Goal: Navigation & Orientation: Find specific page/section

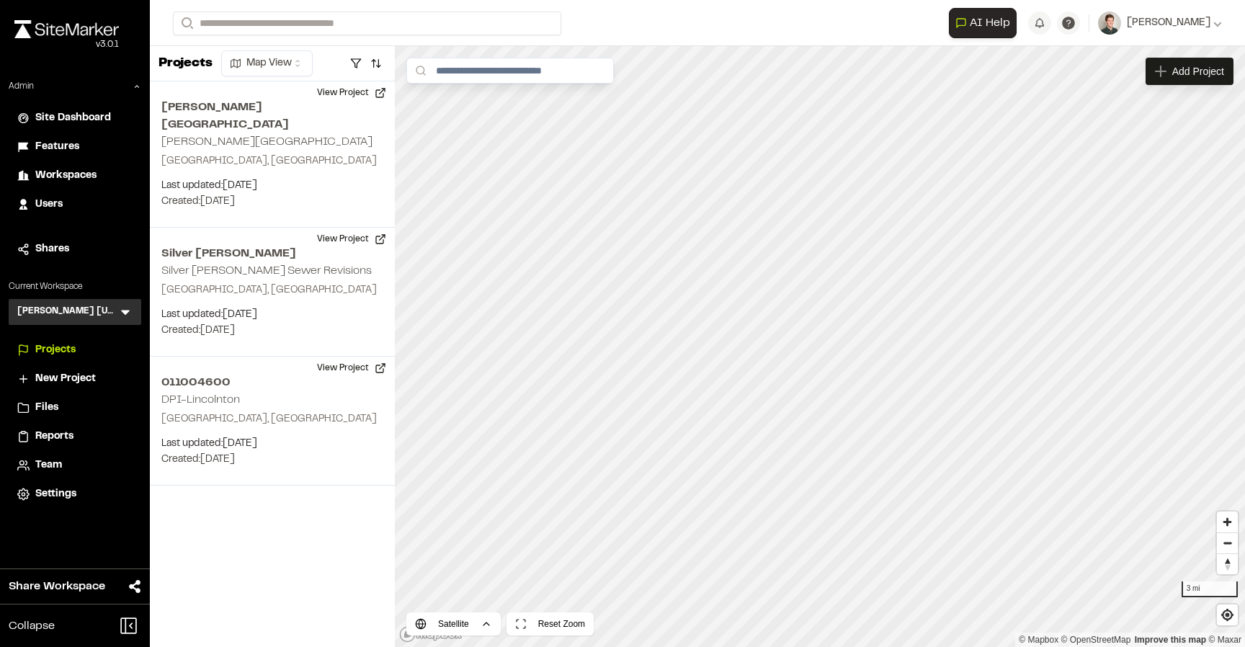
click at [125, 310] on icon at bounding box center [125, 312] width 9 height 5
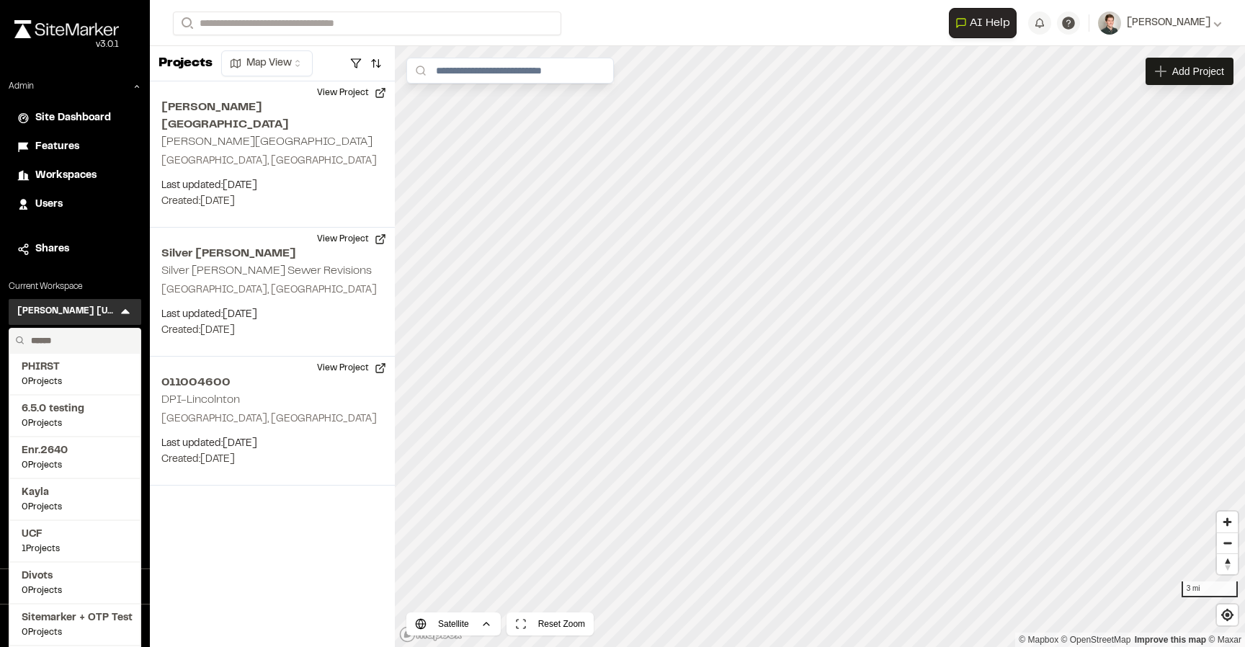
click at [89, 341] on input "text" at bounding box center [79, 340] width 109 height 24
click at [79, 337] on input "text" at bounding box center [79, 340] width 109 height 24
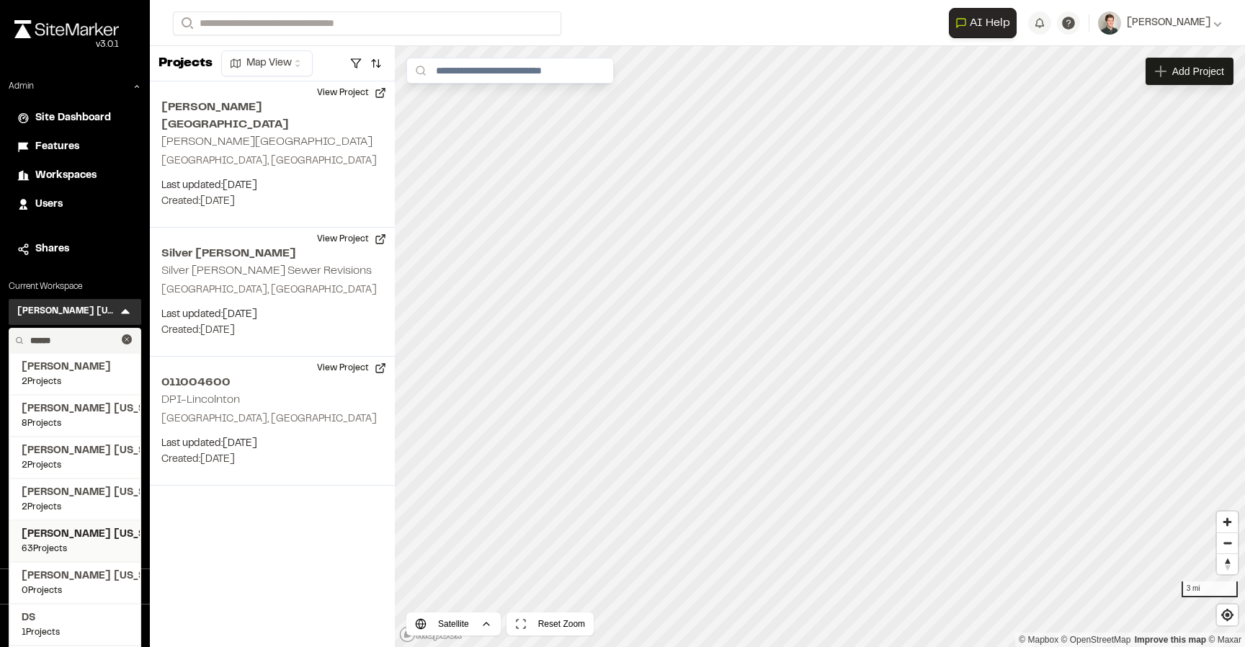
type input "******"
click at [71, 530] on span "[PERSON_NAME] [US_STATE]" at bounding box center [75, 535] width 107 height 16
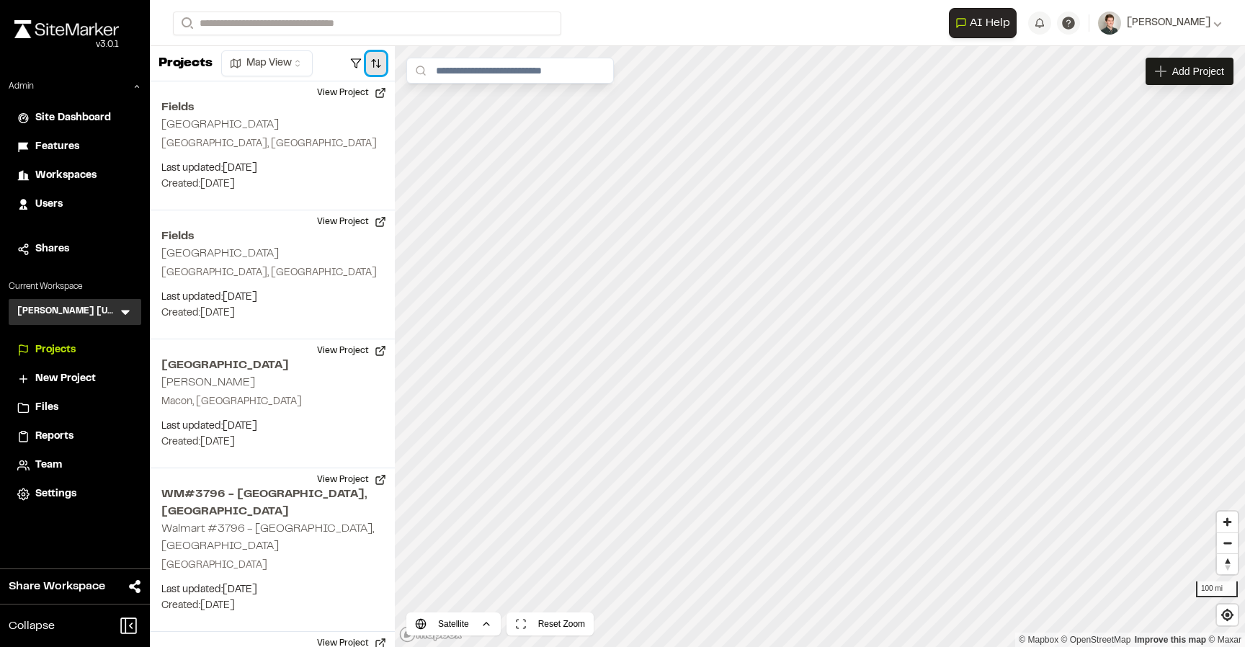
click at [375, 61] on button "button" at bounding box center [376, 63] width 20 height 23
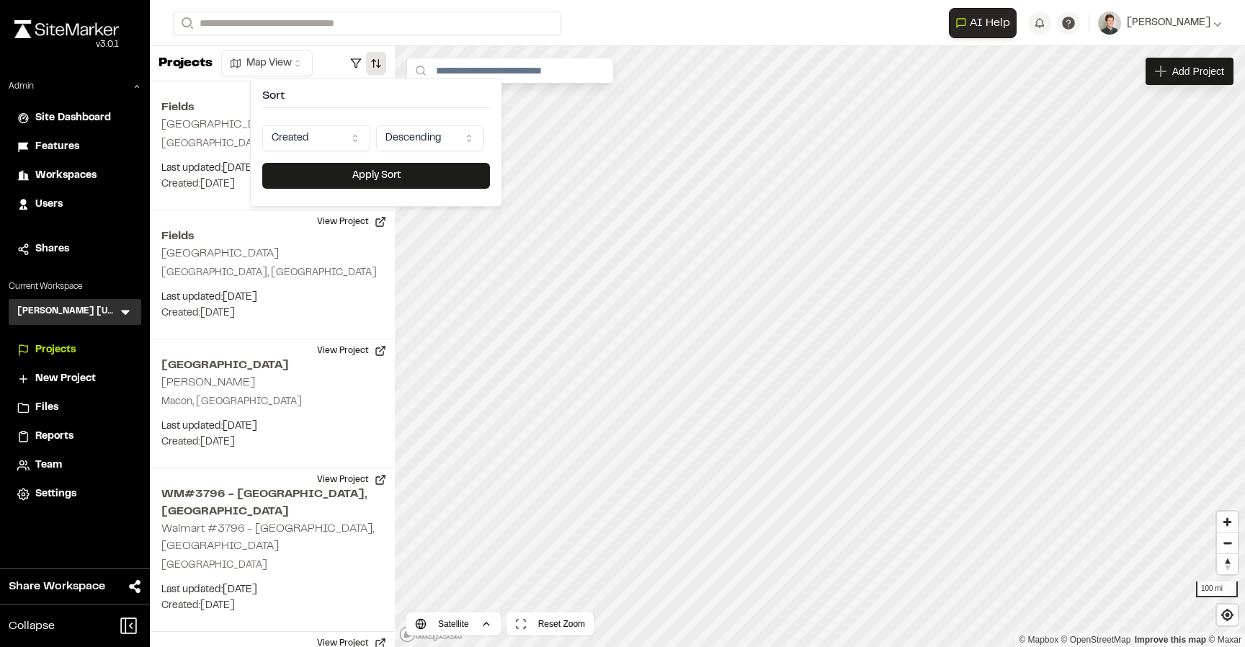
click at [331, 127] on html "Close sidebar v 3.0.1 Admin Site Dashboard Features Workspaces Users Shares Cur…" at bounding box center [622, 323] width 1245 height 647
click at [356, 182] on button "Apply Sort" at bounding box center [376, 176] width 228 height 26
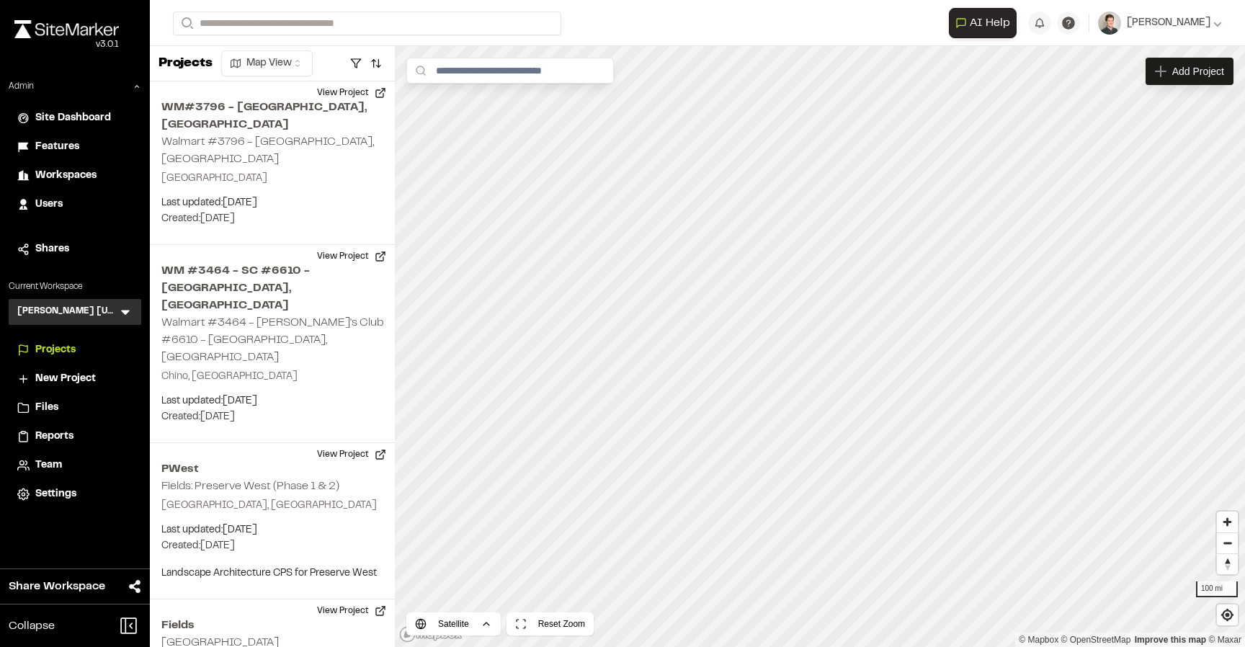
click at [122, 310] on icon at bounding box center [125, 312] width 9 height 5
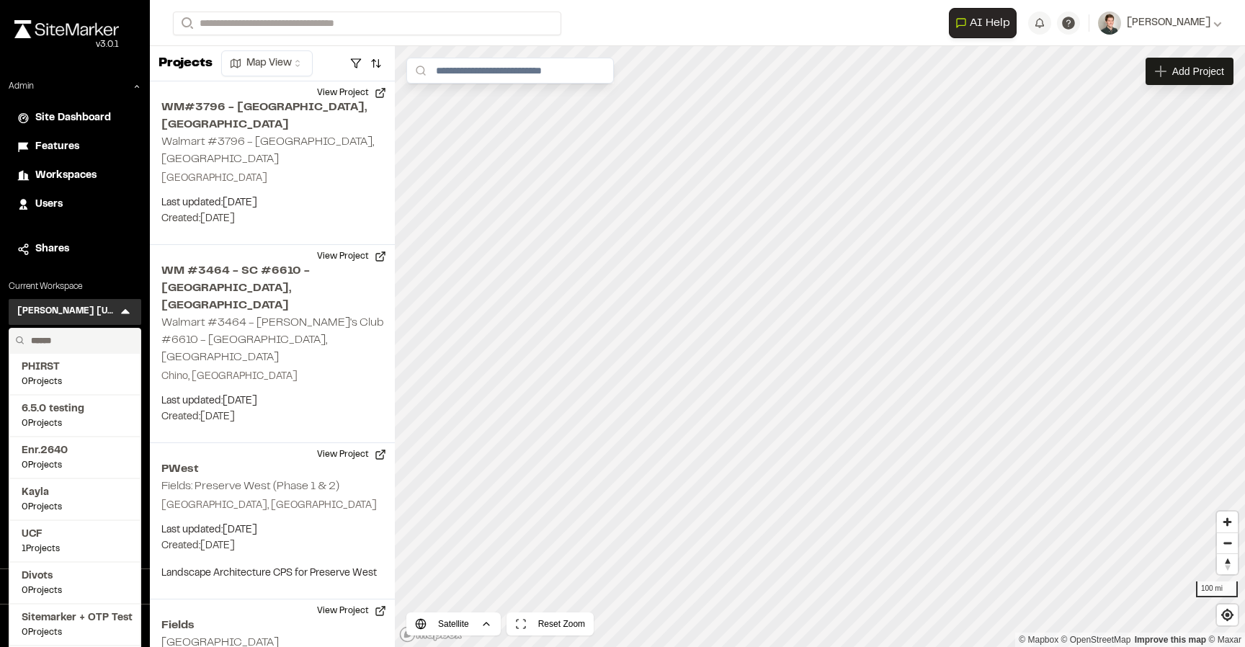
click at [60, 340] on input "text" at bounding box center [79, 340] width 109 height 24
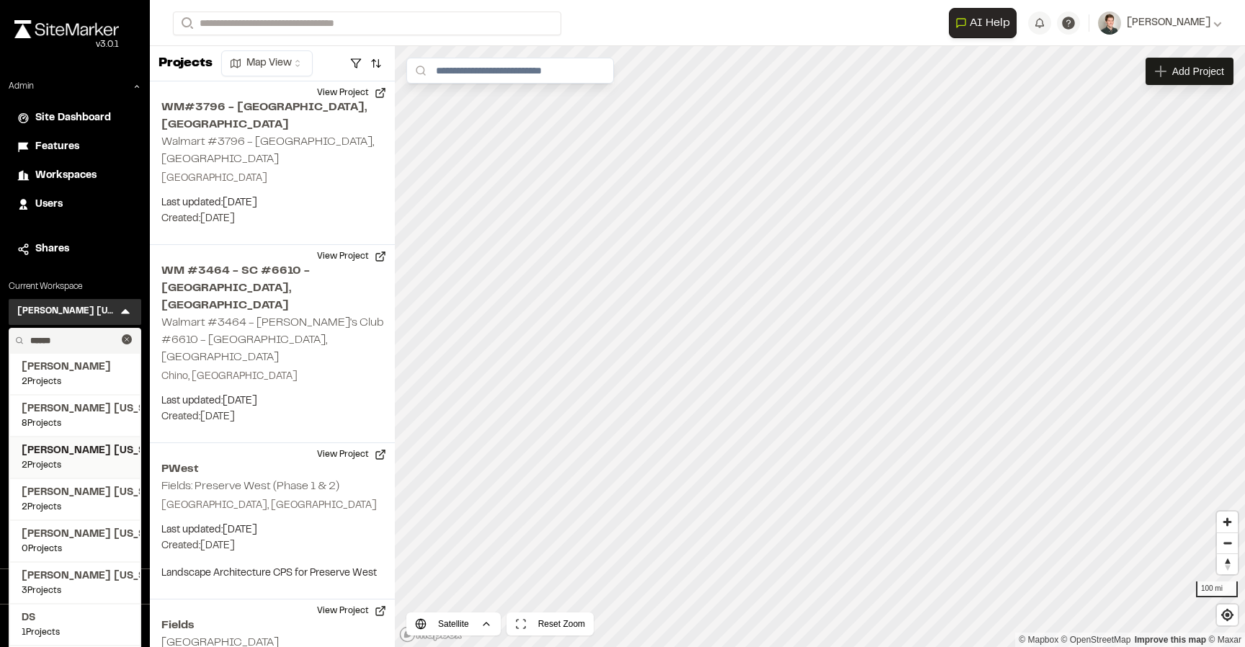
scroll to position [41, 0]
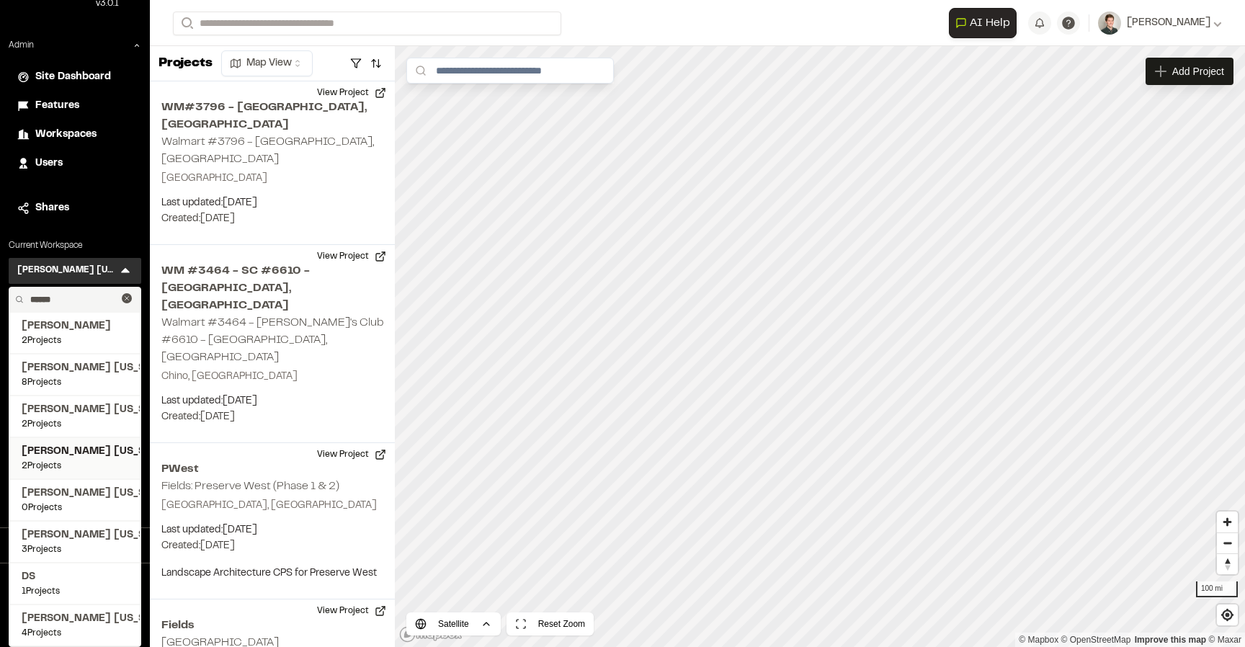
type input "******"
click at [90, 452] on span "Kimley Horn Georgia" at bounding box center [75, 452] width 107 height 16
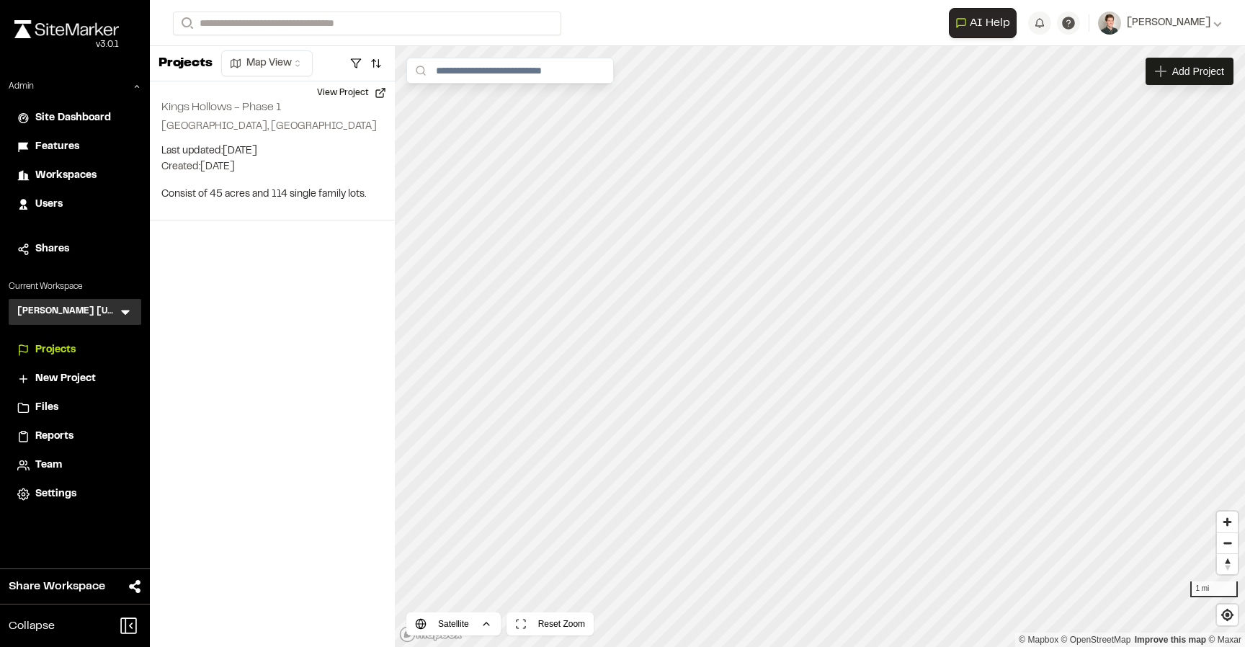
click at [125, 312] on icon at bounding box center [125, 312] width 9 height 5
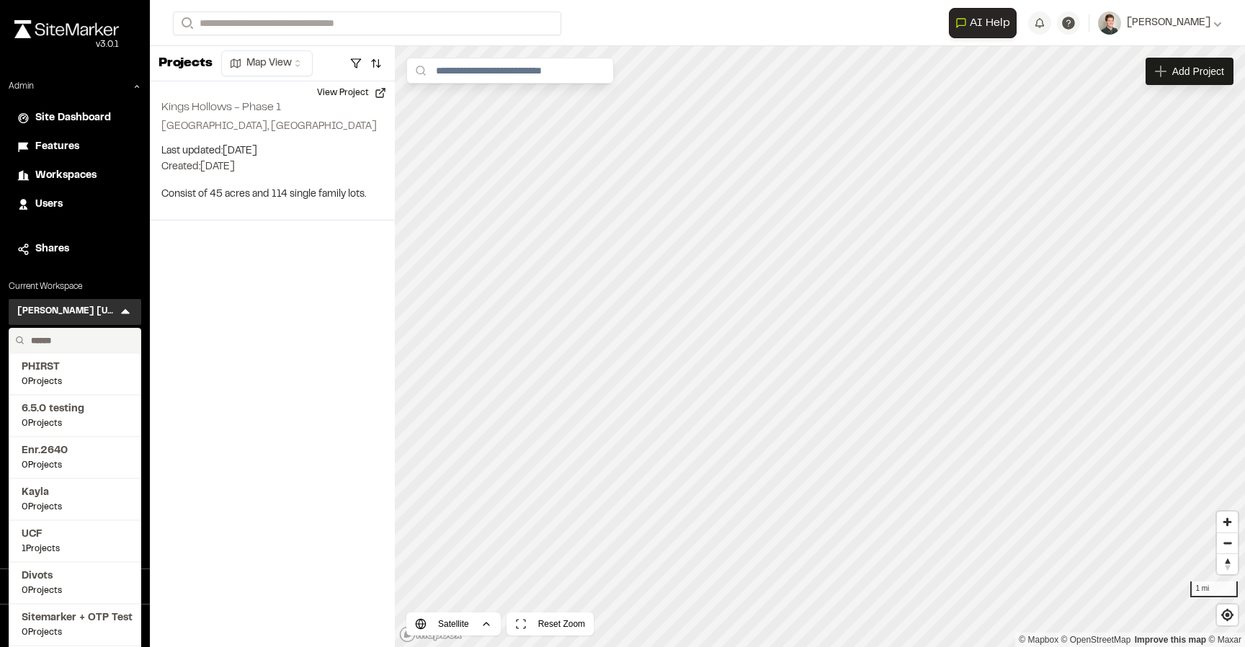
click at [73, 344] on input "text" at bounding box center [79, 340] width 109 height 24
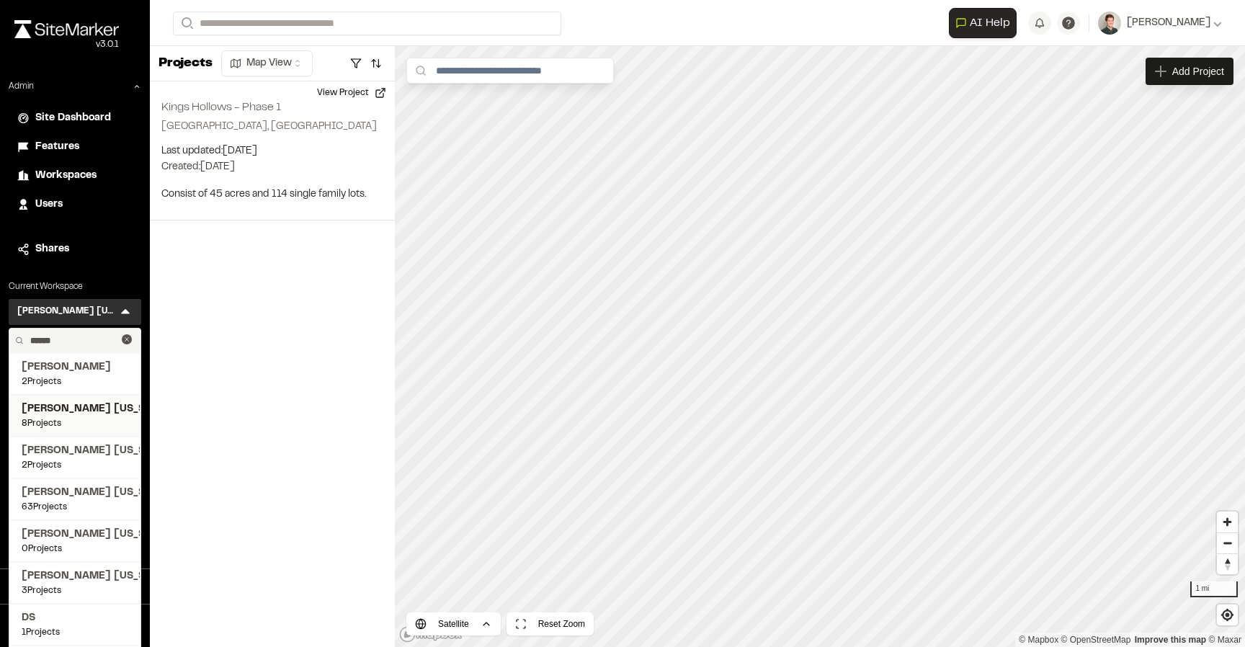
type input "******"
click at [80, 421] on span "8 Projects" at bounding box center [75, 423] width 107 height 13
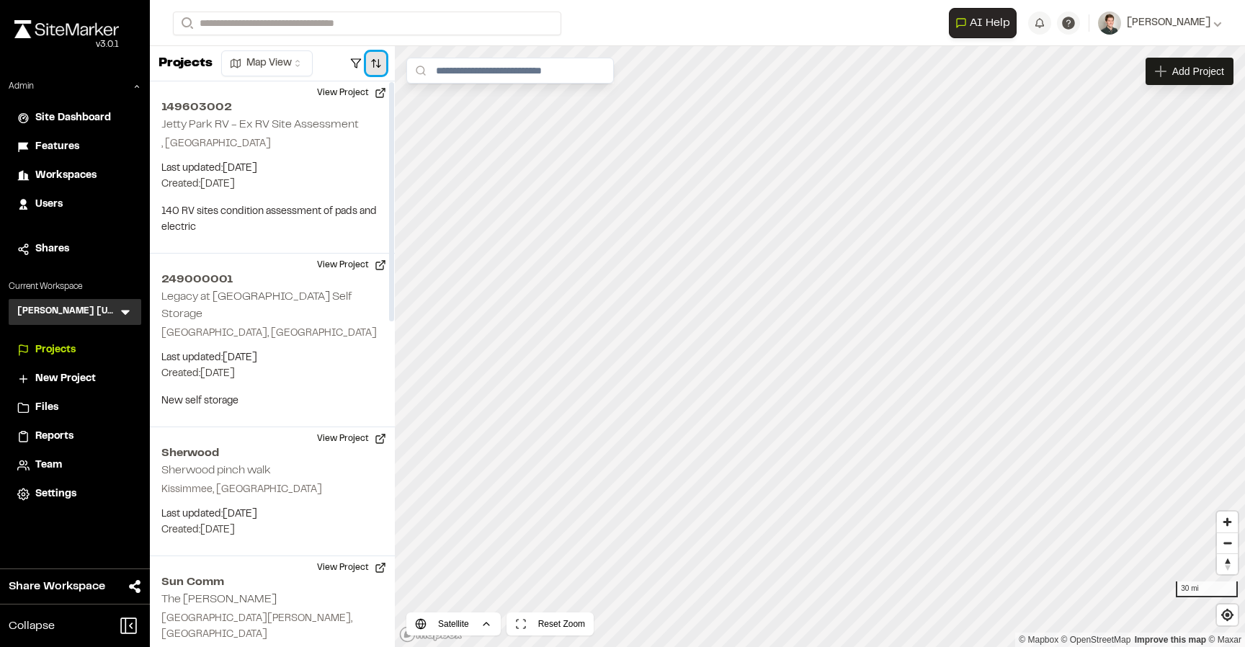
click at [379, 65] on button "button" at bounding box center [376, 63] width 20 height 23
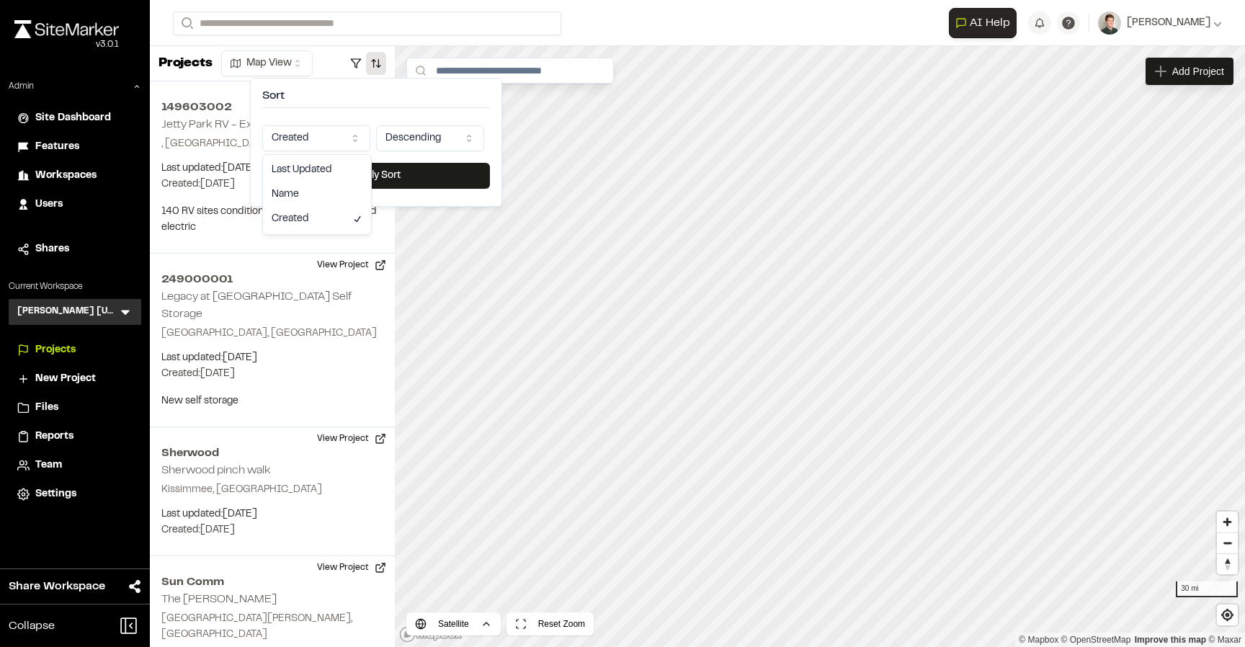
click at [322, 141] on html "Close sidebar v 3.0.1 Admin Site Dashboard Features Workspaces Users Shares Cur…" at bounding box center [622, 323] width 1245 height 647
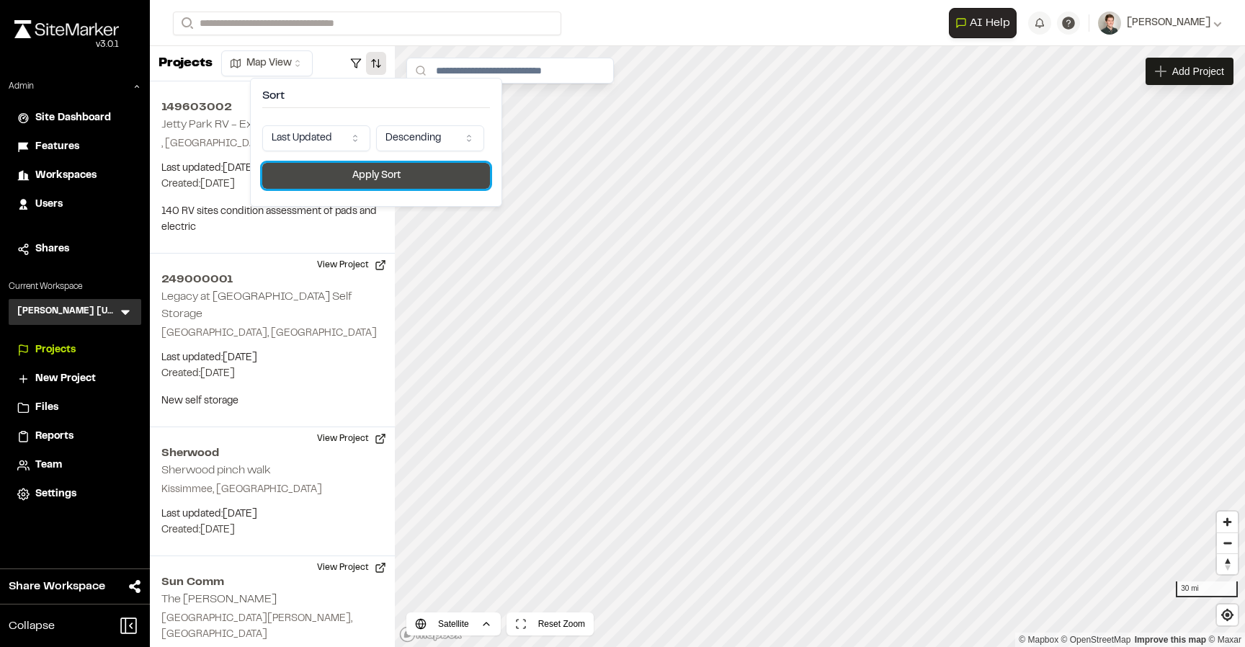
click at [370, 172] on button "Apply Sort" at bounding box center [376, 176] width 228 height 26
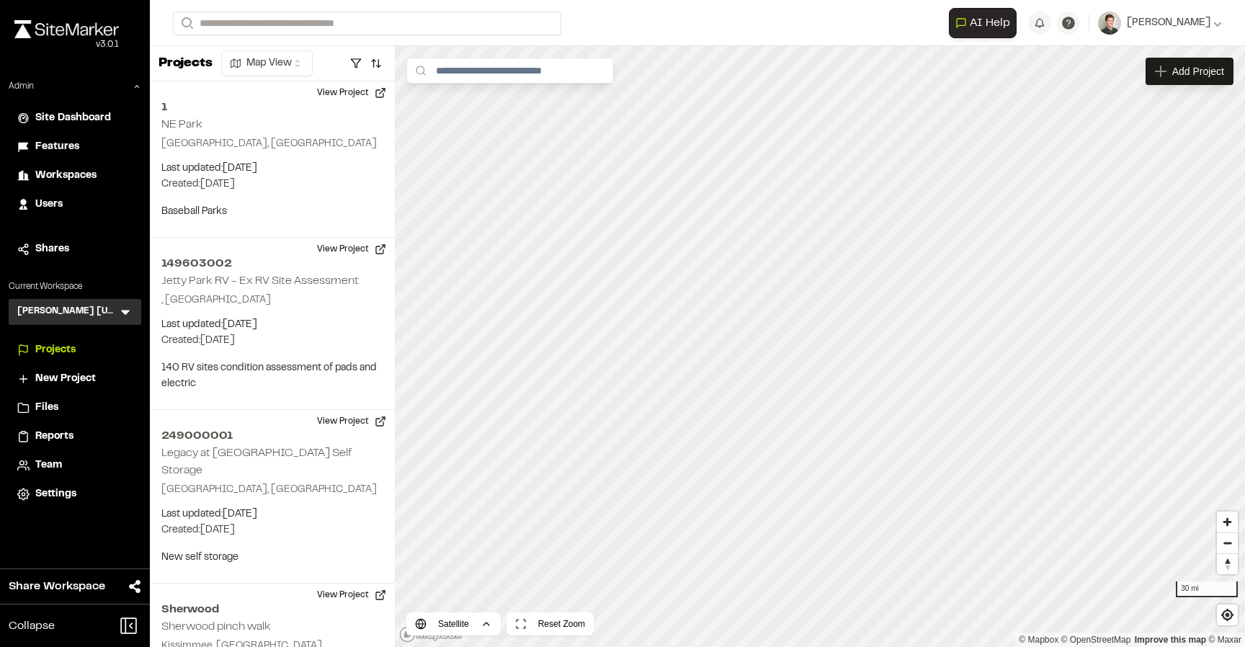
click at [125, 311] on icon at bounding box center [125, 312] width 9 height 5
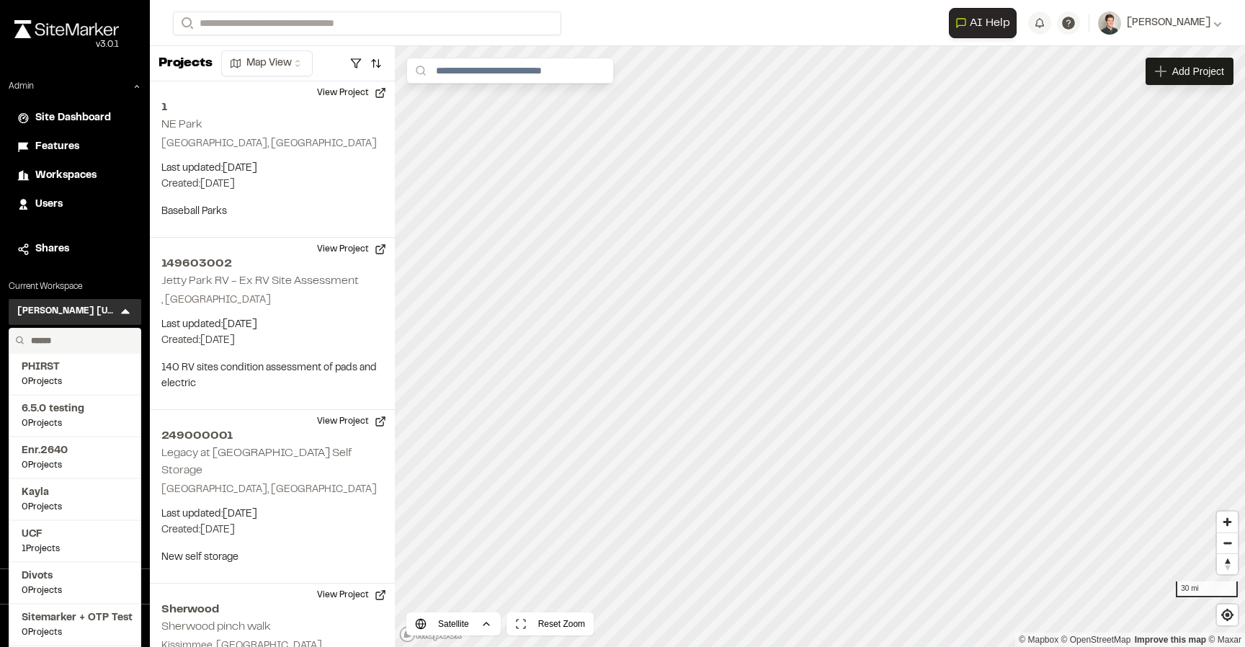
click at [93, 340] on input "text" at bounding box center [79, 340] width 109 height 24
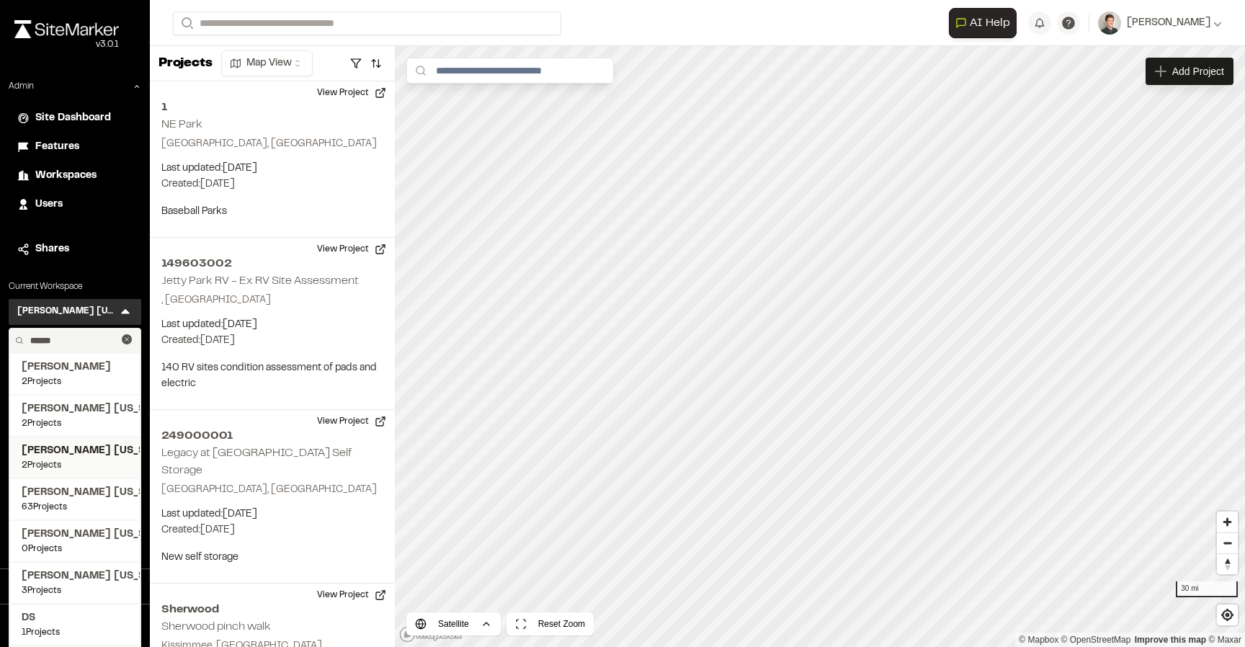
scroll to position [41, 0]
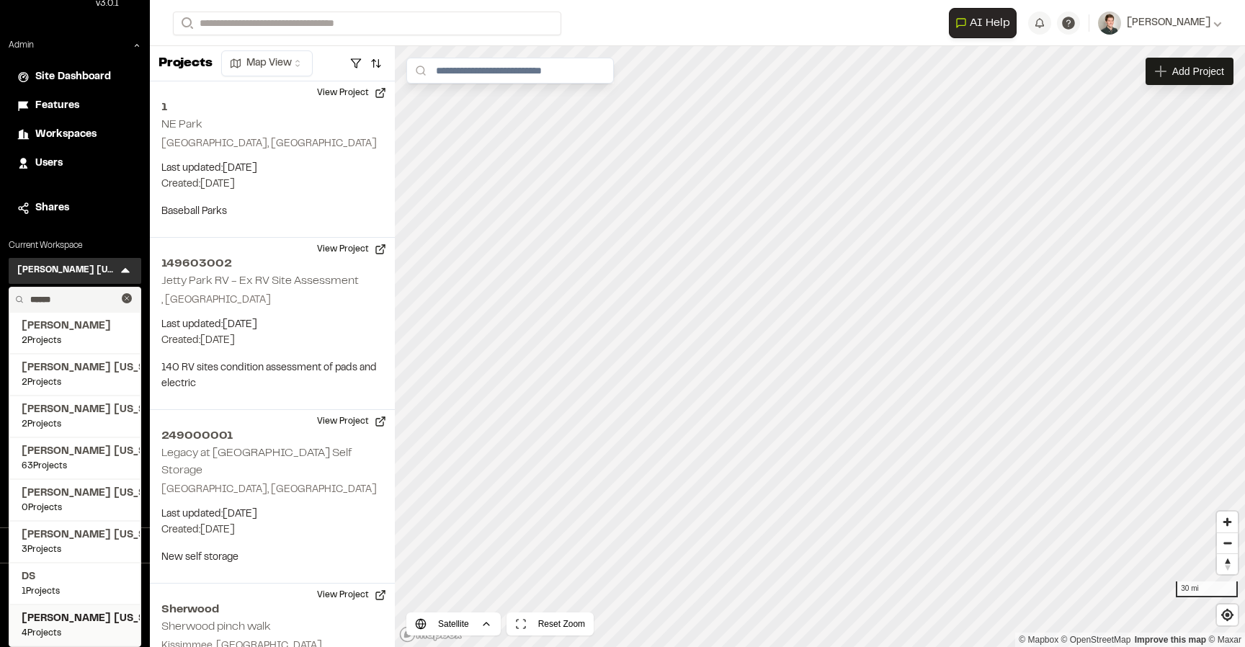
type input "******"
click at [51, 622] on span "Kimley Horn Pennsylvania" at bounding box center [75, 619] width 107 height 16
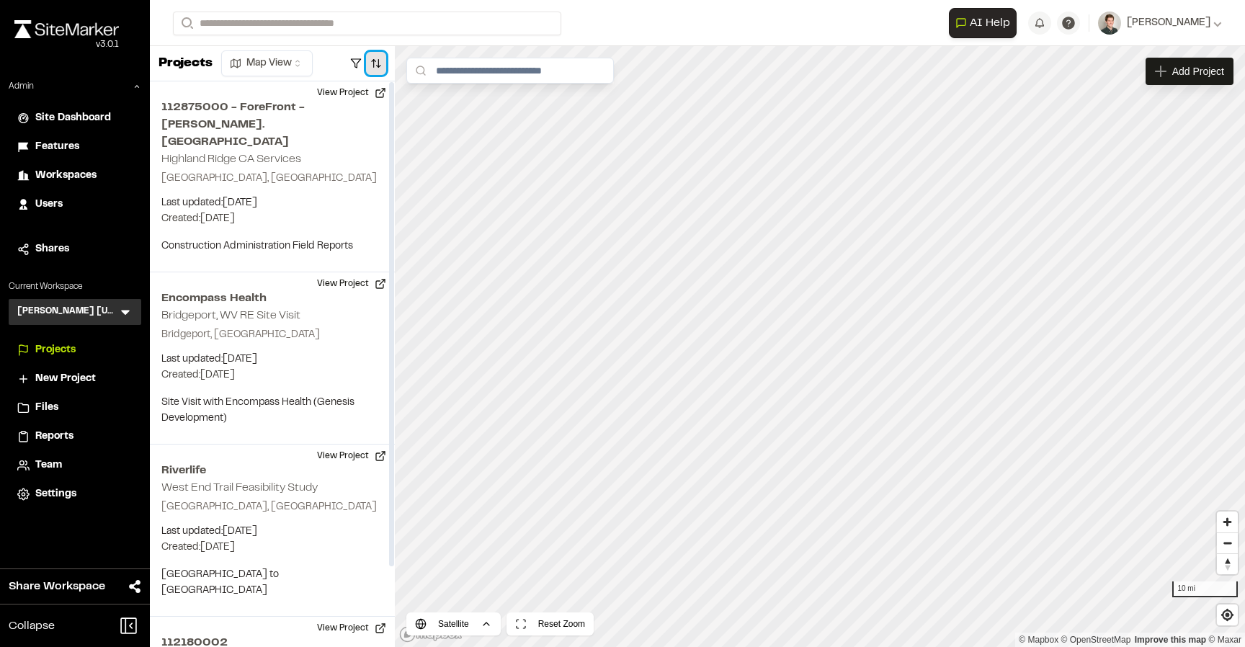
click at [381, 68] on button "button" at bounding box center [376, 63] width 20 height 23
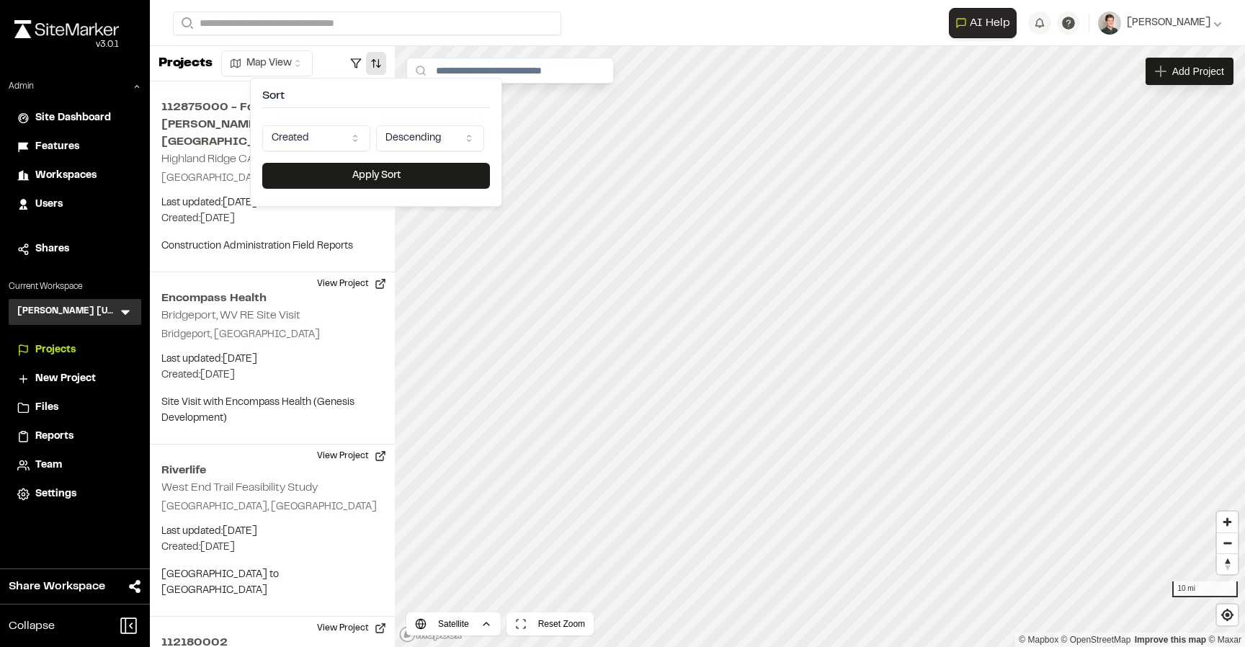
click at [331, 143] on html "Close sidebar v 3.0.1 Admin Site Dashboard Features Workspaces Users Shares Cur…" at bounding box center [622, 323] width 1245 height 647
click at [356, 174] on button "Apply Sort" at bounding box center [376, 176] width 228 height 26
